Goal: Information Seeking & Learning: Check status

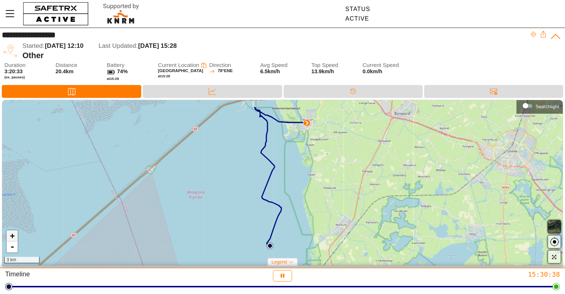
click at [11, 236] on link "+" at bounding box center [12, 235] width 11 height 11
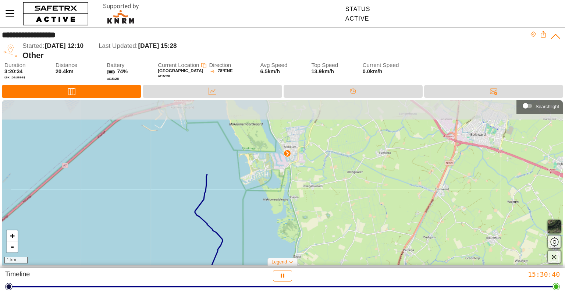
drag, startPoint x: 302, startPoint y: 169, endPoint x: 259, endPoint y: 260, distance: 100.5
click at [259, 260] on div "+ - 1 km" at bounding box center [282, 182] width 560 height 165
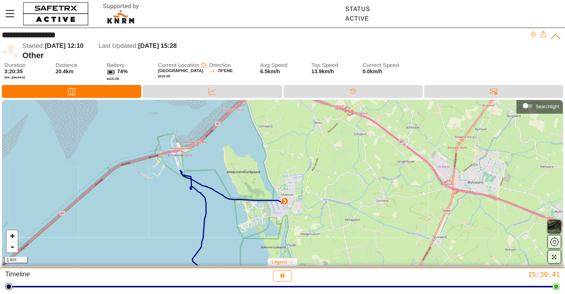
drag, startPoint x: 308, startPoint y: 178, endPoint x: 306, endPoint y: 223, distance: 45.6
click at [306, 223] on div "+ - 1 km" at bounding box center [282, 182] width 560 height 165
click at [15, 235] on link "+" at bounding box center [12, 235] width 11 height 11
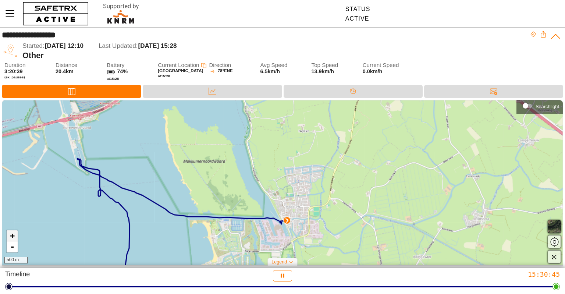
click at [15, 235] on link "+" at bounding box center [12, 235] width 11 height 11
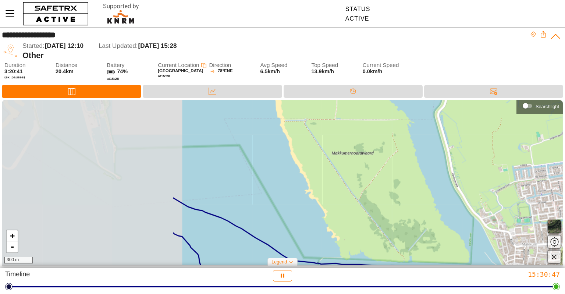
drag, startPoint x: 78, startPoint y: 199, endPoint x: 310, endPoint y: 213, distance: 232.4
click at [309, 213] on div "+ - 300 m" at bounding box center [282, 182] width 560 height 165
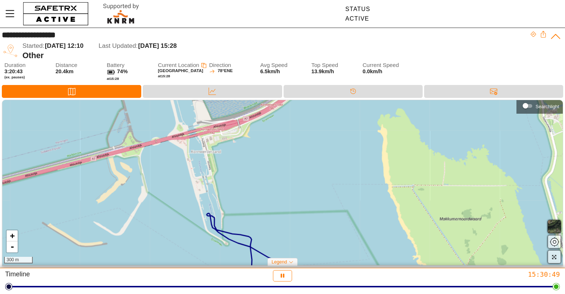
drag, startPoint x: 126, startPoint y: 171, endPoint x: 225, endPoint y: 236, distance: 117.7
click at [225, 236] on div "+ - 300 m" at bounding box center [282, 182] width 560 height 165
click at [9, 247] on link "-" at bounding box center [12, 246] width 11 height 11
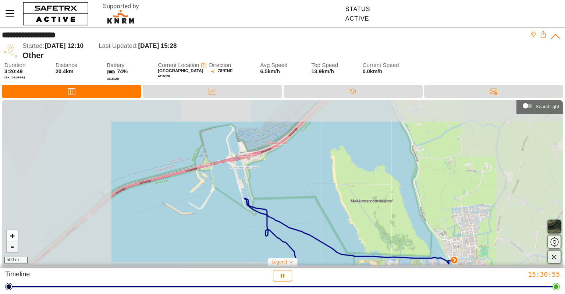
click at [9, 247] on link "-" at bounding box center [12, 246] width 11 height 11
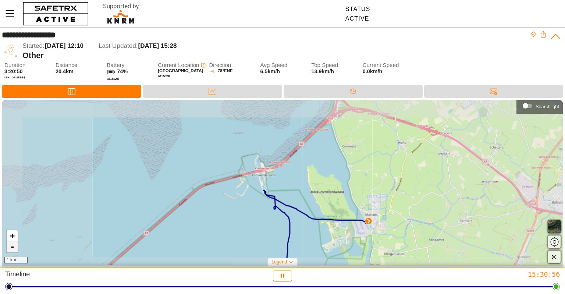
click at [9, 247] on link "-" at bounding box center [12, 246] width 11 height 11
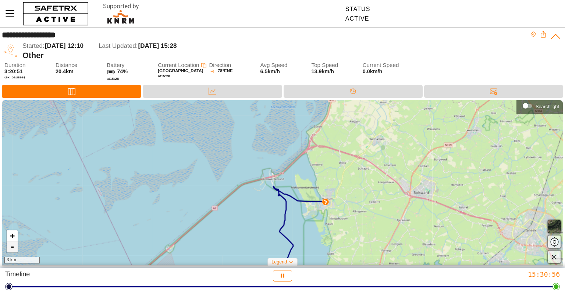
click at [9, 247] on link "-" at bounding box center [12, 246] width 11 height 11
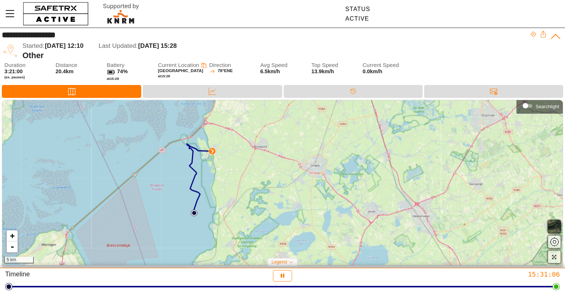
drag, startPoint x: 136, startPoint y: 240, endPoint x: 44, endPoint y: 199, distance: 100.4
click at [44, 199] on div "+ - 5 km" at bounding box center [282, 182] width 560 height 165
click at [10, 235] on link "+" at bounding box center [12, 235] width 11 height 11
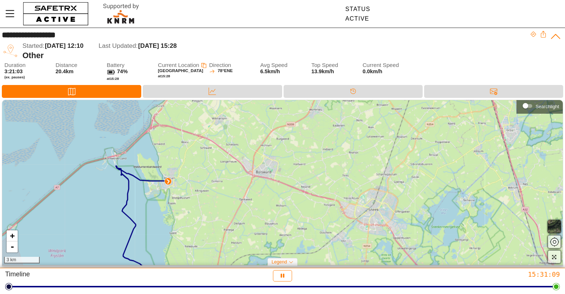
drag, startPoint x: 163, startPoint y: 174, endPoint x: 189, endPoint y: 235, distance: 66.4
click at [189, 235] on div "+ - 3 km" at bounding box center [282, 182] width 560 height 165
click at [12, 234] on link "+" at bounding box center [12, 235] width 11 height 11
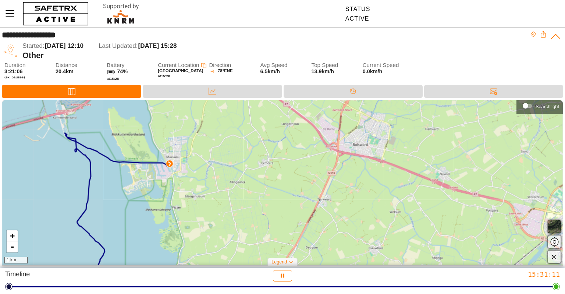
drag, startPoint x: 107, startPoint y: 199, endPoint x: 222, endPoint y: 183, distance: 116.5
click at [222, 183] on div "+ - 1 km" at bounding box center [282, 182] width 560 height 165
click at [11, 238] on link "+" at bounding box center [12, 235] width 11 height 11
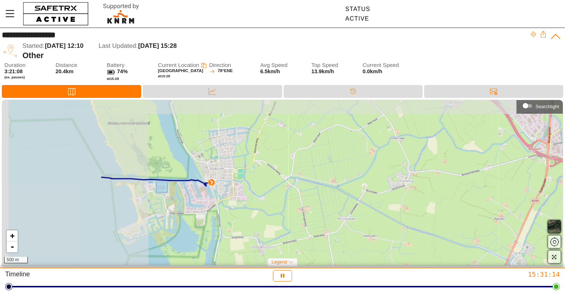
drag, startPoint x: 74, startPoint y: 180, endPoint x: 222, endPoint y: 215, distance: 152.1
click at [222, 215] on div "+ - 500 m" at bounding box center [282, 182] width 560 height 165
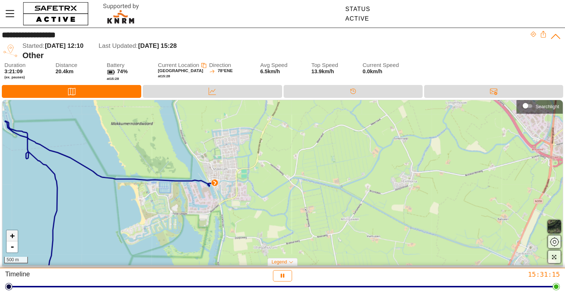
click at [12, 236] on link "+" at bounding box center [12, 235] width 11 height 11
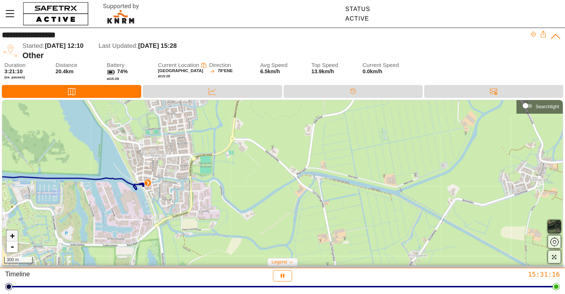
click at [12, 236] on link "+" at bounding box center [12, 235] width 11 height 11
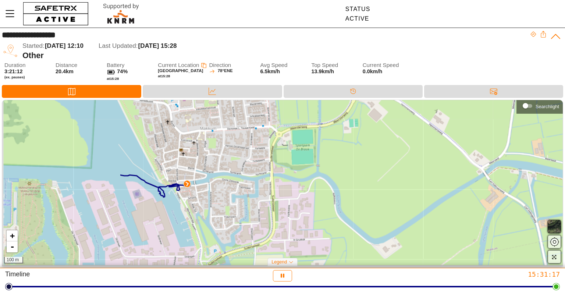
drag, startPoint x: 63, startPoint y: 196, endPoint x: 238, endPoint y: 197, distance: 175.0
click at [238, 197] on div "+ - 100 m" at bounding box center [282, 182] width 560 height 165
click at [12, 236] on link "+" at bounding box center [12, 235] width 11 height 11
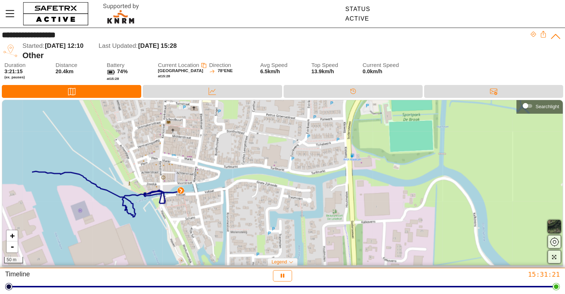
drag, startPoint x: 96, startPoint y: 199, endPoint x: 182, endPoint y: 204, distance: 86.6
click at [182, 204] on div "+ - 50 m" at bounding box center [282, 182] width 560 height 165
click at [17, 236] on link "+" at bounding box center [12, 235] width 11 height 11
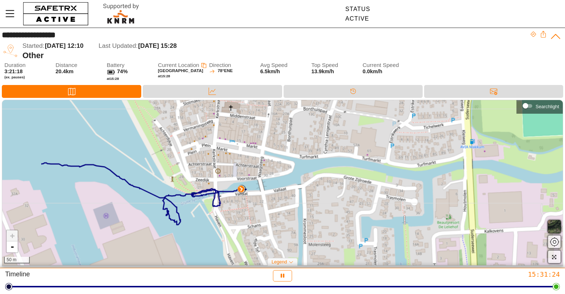
drag, startPoint x: 178, startPoint y: 204, endPoint x: 274, endPoint y: 199, distance: 96.1
click at [274, 199] on div "+ - 50 m" at bounding box center [282, 182] width 560 height 165
click at [13, 250] on link "-" at bounding box center [12, 246] width 11 height 11
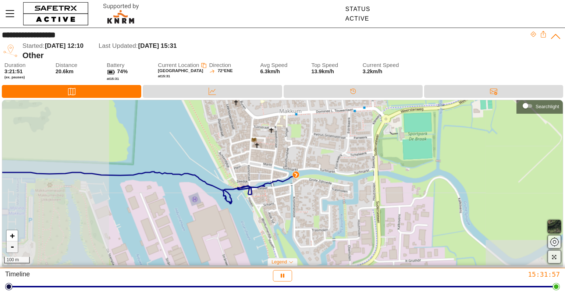
click at [13, 250] on link "-" at bounding box center [12, 246] width 11 height 11
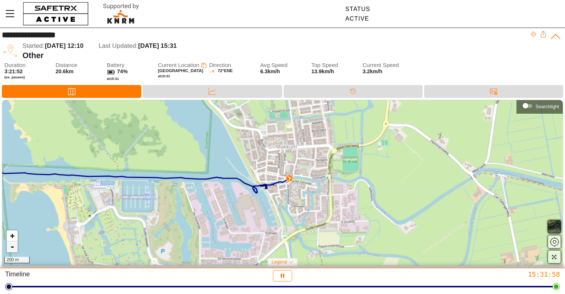
click at [13, 250] on link "-" at bounding box center [12, 246] width 11 height 11
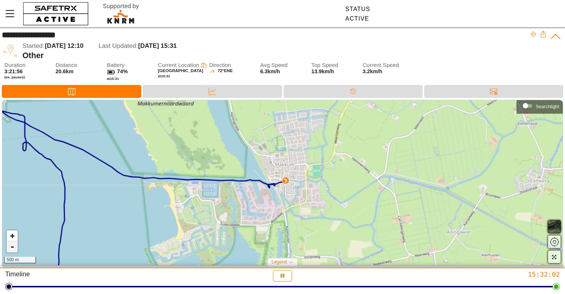
click at [13, 250] on link "-" at bounding box center [12, 246] width 11 height 11
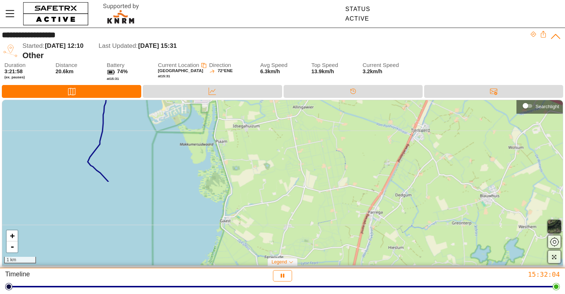
drag, startPoint x: 382, startPoint y: 220, endPoint x: 315, endPoint y: 119, distance: 121.0
click at [315, 119] on div "+ - 1 km" at bounding box center [282, 182] width 560 height 165
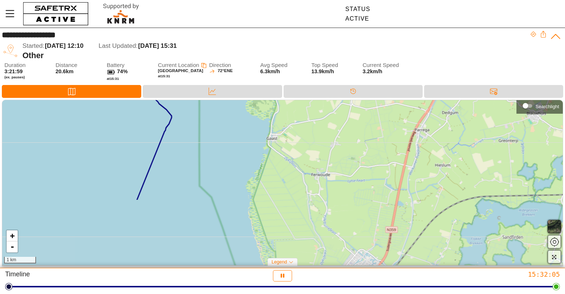
drag, startPoint x: 326, startPoint y: 199, endPoint x: 373, endPoint y: 117, distance: 94.9
click at [373, 117] on div "+ - 1 km" at bounding box center [282, 182] width 560 height 165
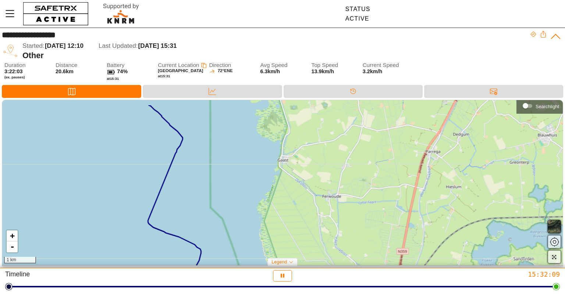
drag, startPoint x: 347, startPoint y: 204, endPoint x: 358, endPoint y: 226, distance: 24.2
click at [358, 226] on div "+ - 1 km" at bounding box center [282, 182] width 560 height 165
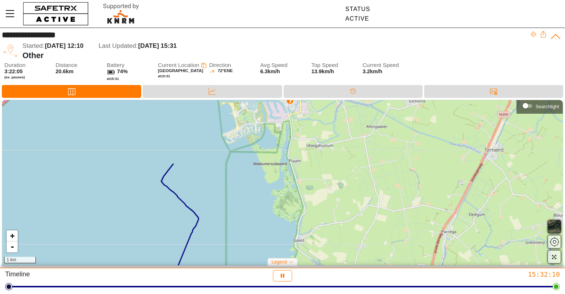
drag, startPoint x: 349, startPoint y: 143, endPoint x: 365, endPoint y: 223, distance: 81.7
click at [365, 223] on div "+ - 1 km" at bounding box center [282, 182] width 560 height 165
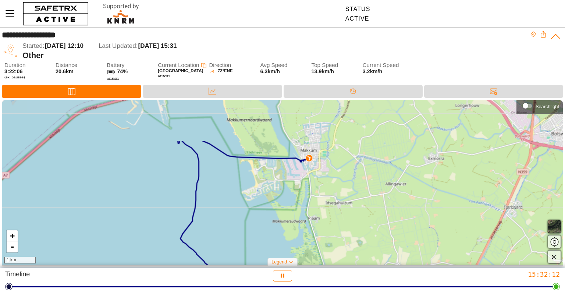
drag, startPoint x: 344, startPoint y: 138, endPoint x: 363, endPoint y: 194, distance: 59.8
click at [363, 194] on div "+ - 1 km" at bounding box center [282, 182] width 560 height 165
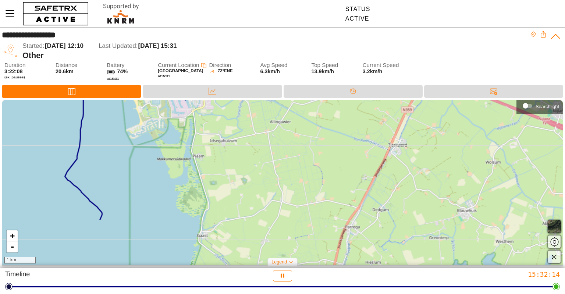
drag, startPoint x: 392, startPoint y: 204, endPoint x: 276, endPoint y: 142, distance: 131.1
click at [276, 142] on div "+ - 1 km" at bounding box center [282, 182] width 560 height 165
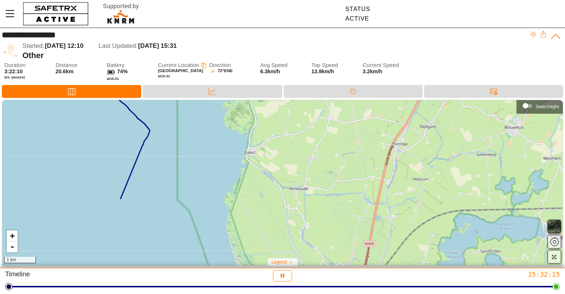
drag, startPoint x: 397, startPoint y: 201, endPoint x: 442, endPoint y: 121, distance: 91.5
click at [442, 121] on div "+ - 1 km" at bounding box center [282, 182] width 560 height 165
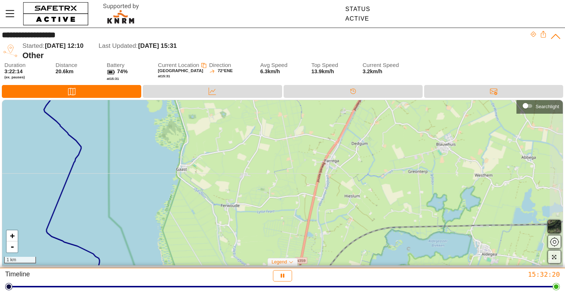
drag, startPoint x: 410, startPoint y: 207, endPoint x: 343, endPoint y: 181, distance: 72.5
click at [342, 223] on div "+ - 1 km" at bounding box center [282, 182] width 560 height 165
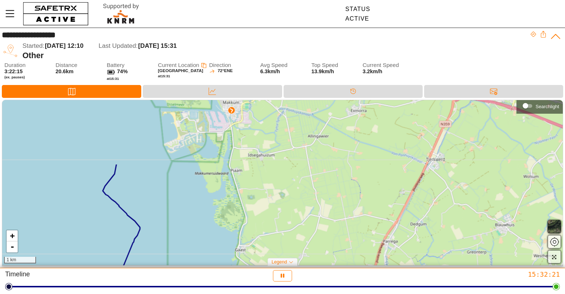
drag, startPoint x: 293, startPoint y: 135, endPoint x: 351, endPoint y: 216, distance: 100.0
click at [351, 216] on div "+ - 1 km" at bounding box center [282, 182] width 560 height 165
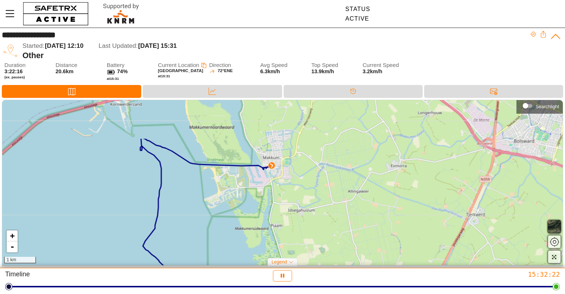
drag, startPoint x: 321, startPoint y: 164, endPoint x: 335, endPoint y: 190, distance: 29.6
click at [335, 190] on div "+ - 1 km" at bounding box center [282, 182] width 560 height 165
click at [10, 234] on link "+" at bounding box center [12, 235] width 11 height 11
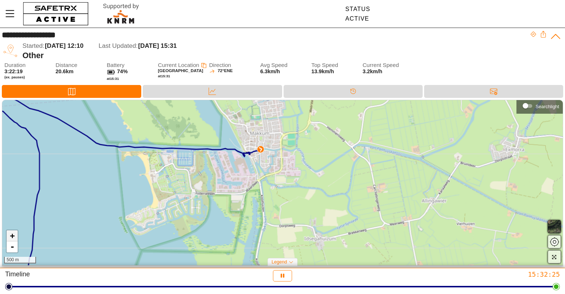
click at [10, 234] on link "+" at bounding box center [12, 235] width 11 height 11
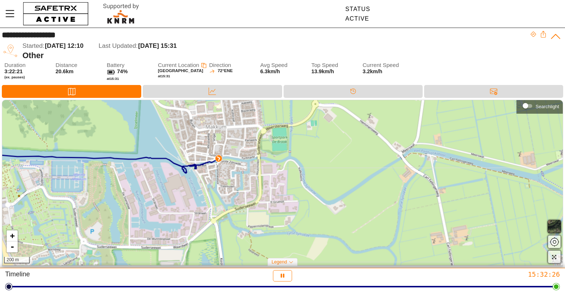
drag, startPoint x: 249, startPoint y: 158, endPoint x: 228, endPoint y: 201, distance: 47.4
click at [228, 201] on div "+ - 200 m" at bounding box center [282, 182] width 560 height 165
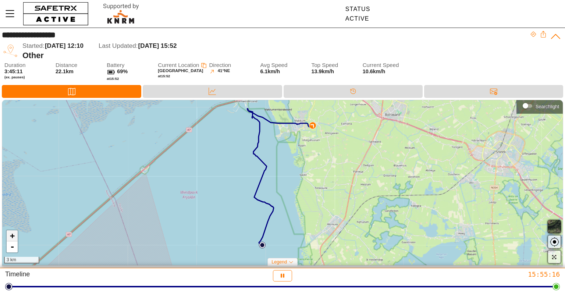
click at [10, 237] on link "+" at bounding box center [12, 235] width 11 height 11
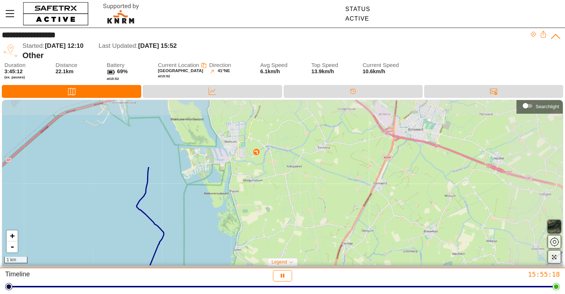
drag, startPoint x: 294, startPoint y: 170, endPoint x: 207, endPoint y: 254, distance: 121.2
click at [207, 254] on div "+ - 1 km" at bounding box center [282, 182] width 560 height 165
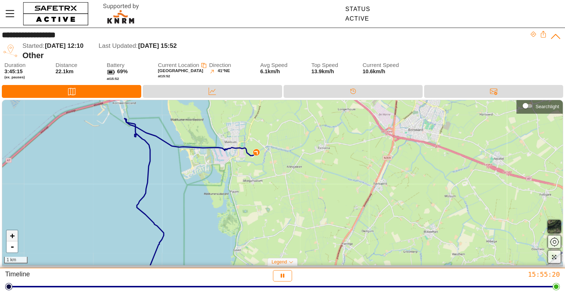
click at [16, 236] on link "+" at bounding box center [12, 235] width 11 height 11
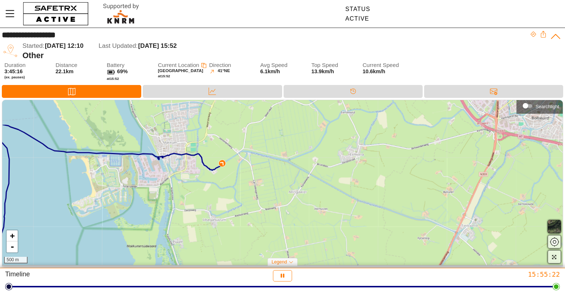
drag, startPoint x: 209, startPoint y: 160, endPoint x: 201, endPoint y: 201, distance: 42.0
click at [201, 201] on div "+ - 500 m" at bounding box center [282, 182] width 560 height 165
